Goal: Task Accomplishment & Management: Use online tool/utility

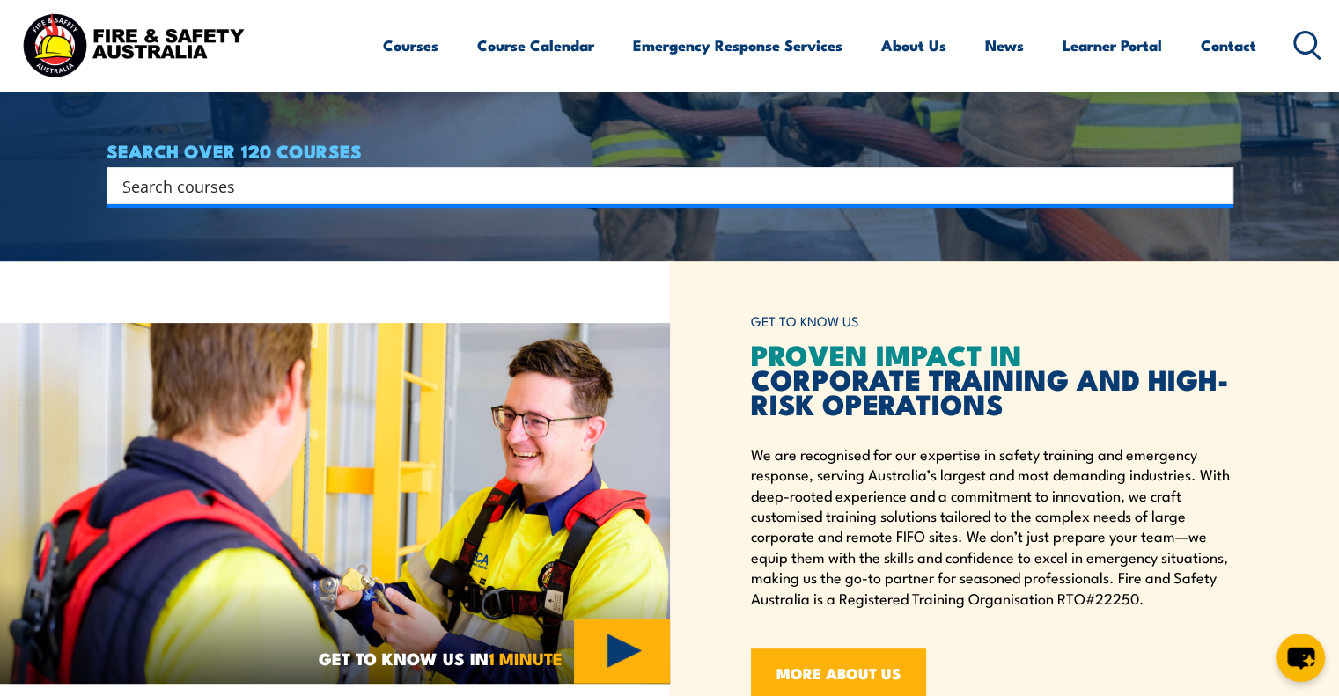
scroll to position [444, 0]
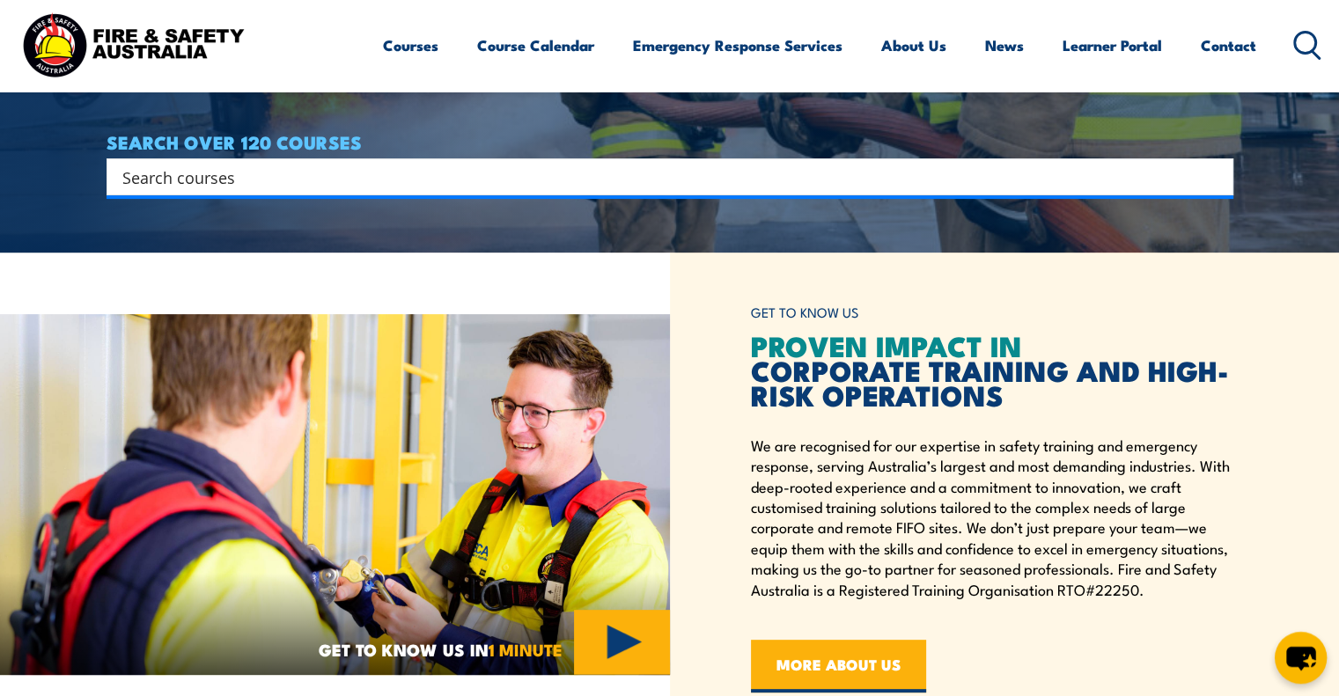
click at [1306, 668] on icon "chat-button" at bounding box center [1300, 658] width 52 height 52
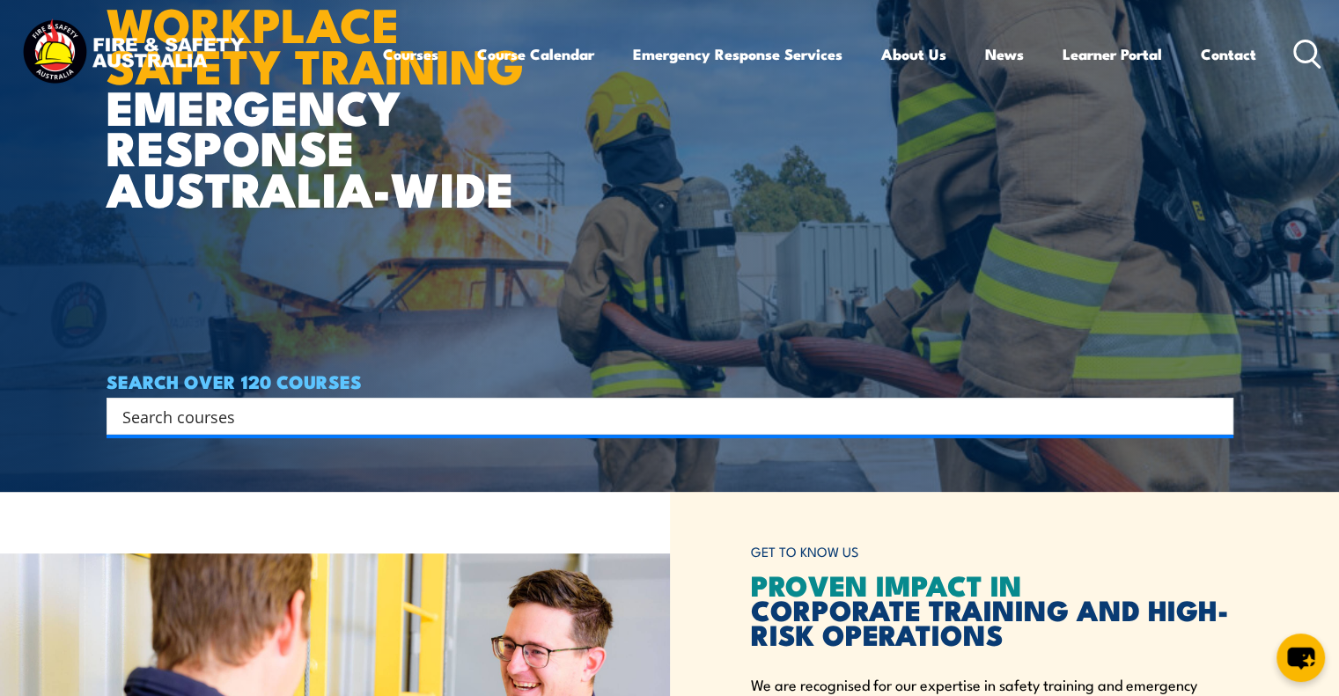
scroll to position [0, 0]
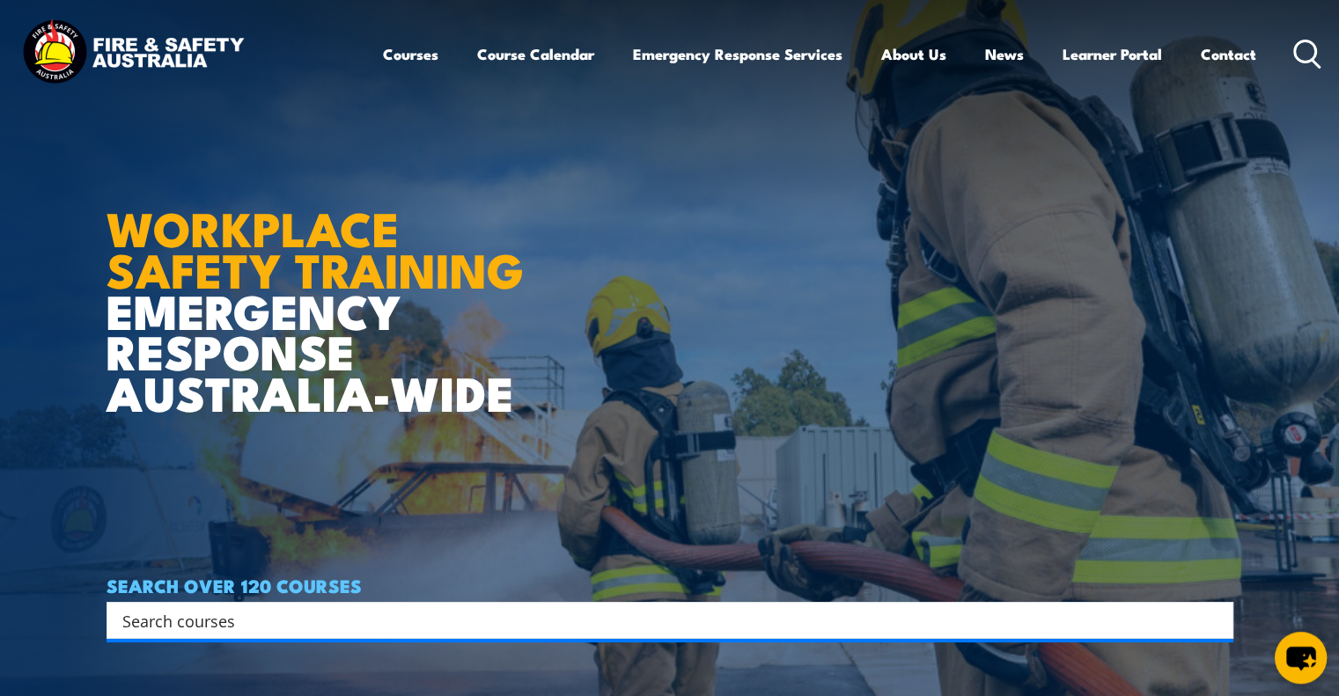
click at [1307, 668] on icon "chat-button" at bounding box center [1300, 658] width 52 height 52
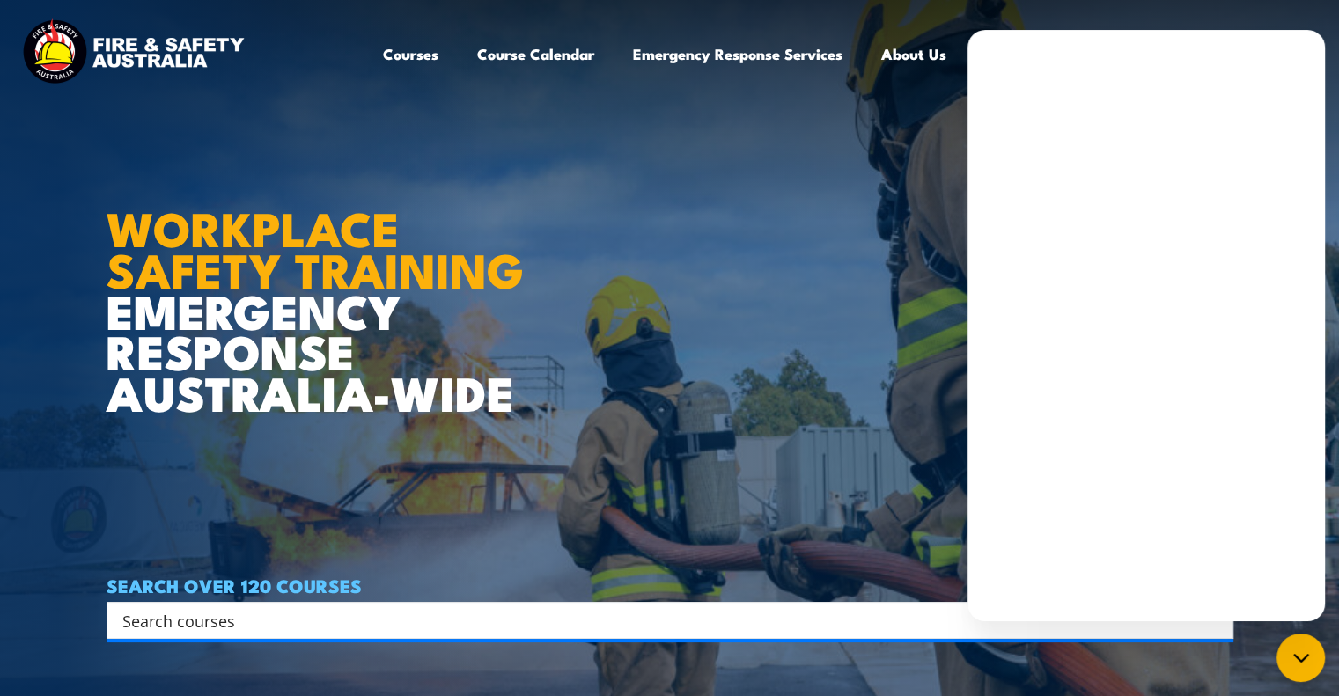
click at [838, 141] on article "WORKPLACE SAFETY TRAINING EMERGENCY RESPONSE AUSTRALIA-WIDE SEARCH OVER 120 COU…" at bounding box center [669, 348] width 1127 height 696
click at [865, 168] on article "WORKPLACE SAFETY TRAINING EMERGENCY RESPONSE AUSTRALIA-WIDE SEARCH OVER 120 COU…" at bounding box center [669, 348] width 1127 height 696
click at [1316, 665] on div "chat-button" at bounding box center [1300, 658] width 52 height 52
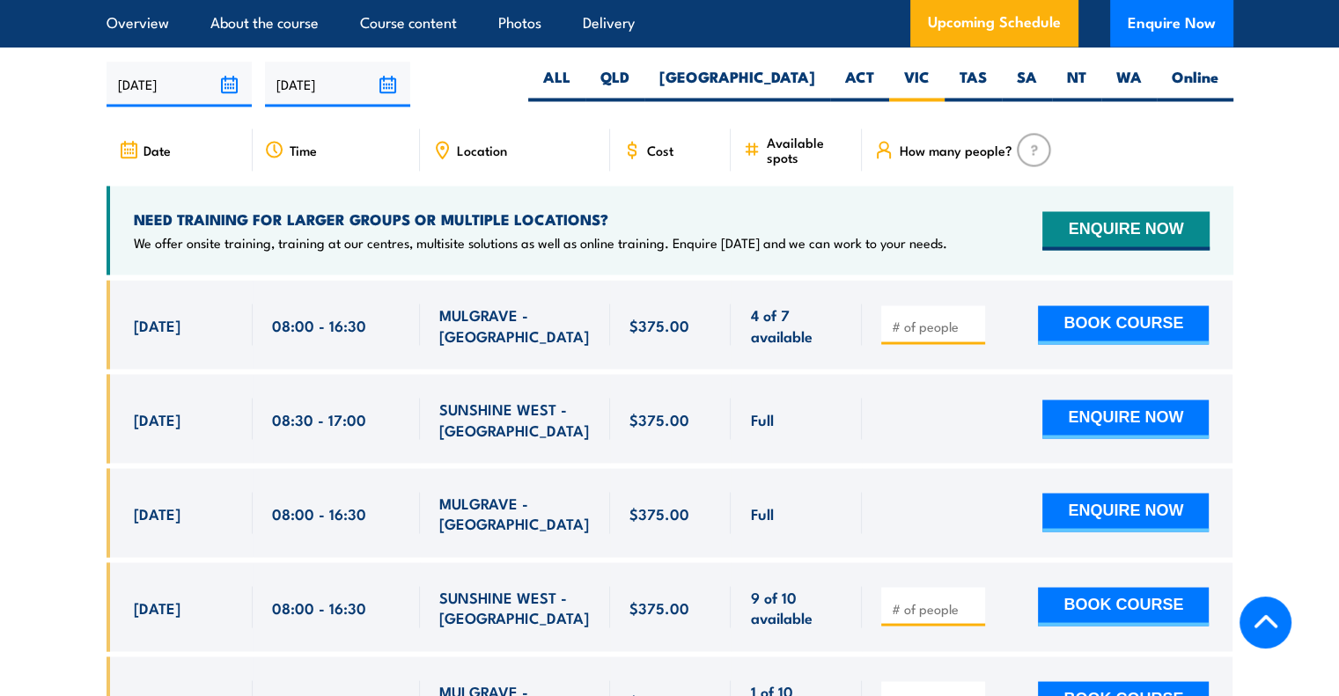
scroll to position [3116, 0]
